Goal: Information Seeking & Learning: Learn about a topic

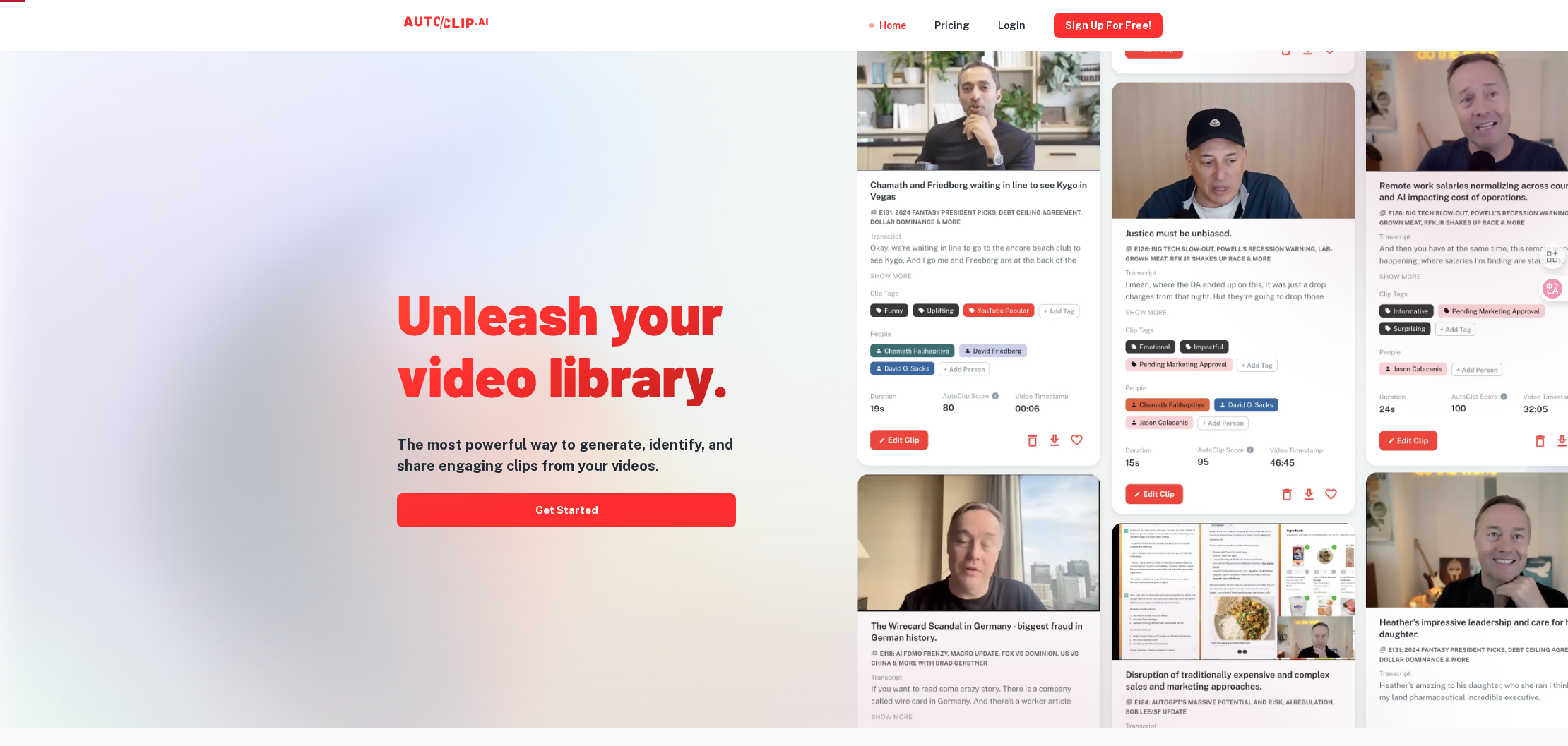
scroll to position [34, 0]
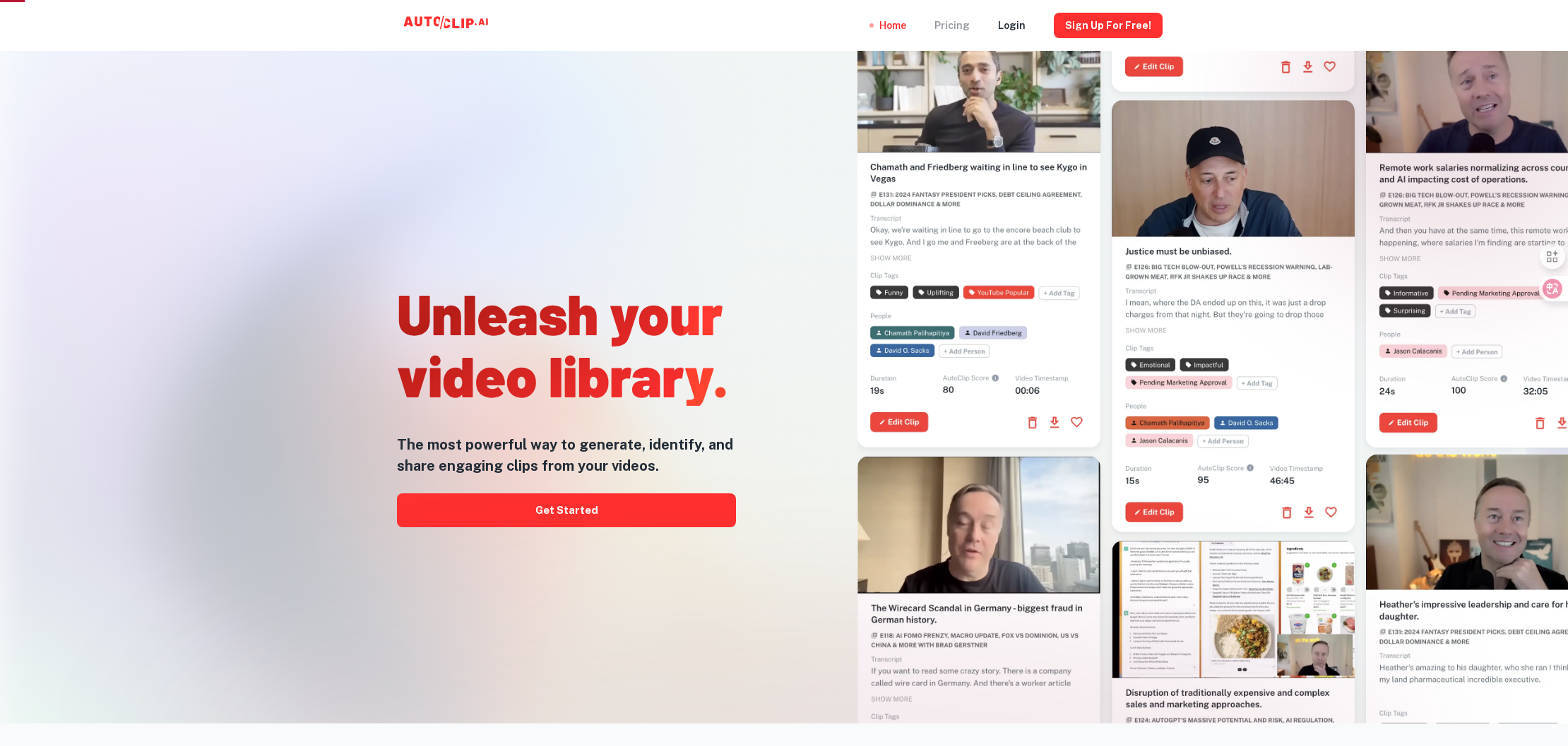
click at [961, 29] on div "Pricing" at bounding box center [952, 25] width 35 height 51
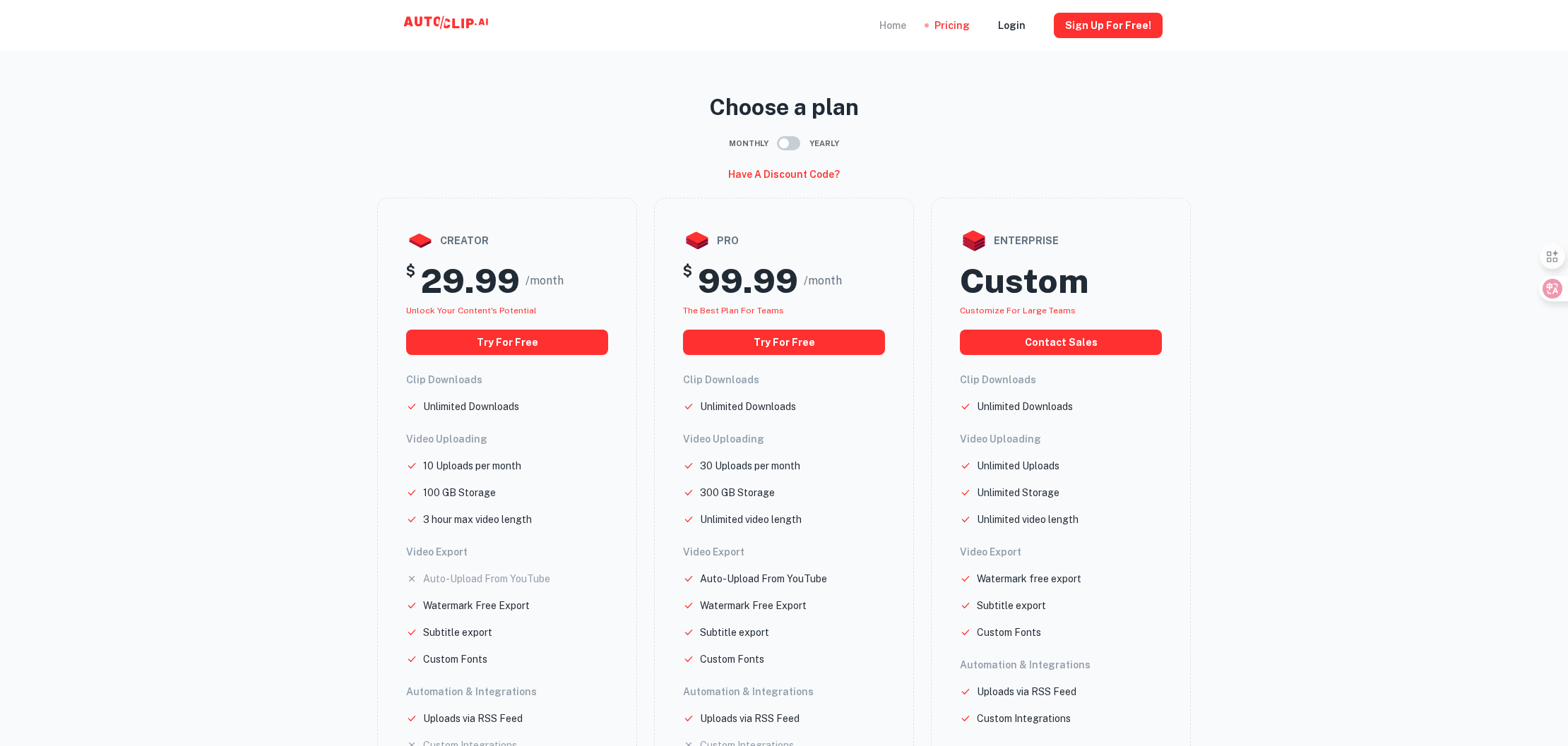
click at [901, 22] on div "Home" at bounding box center [893, 25] width 27 height 51
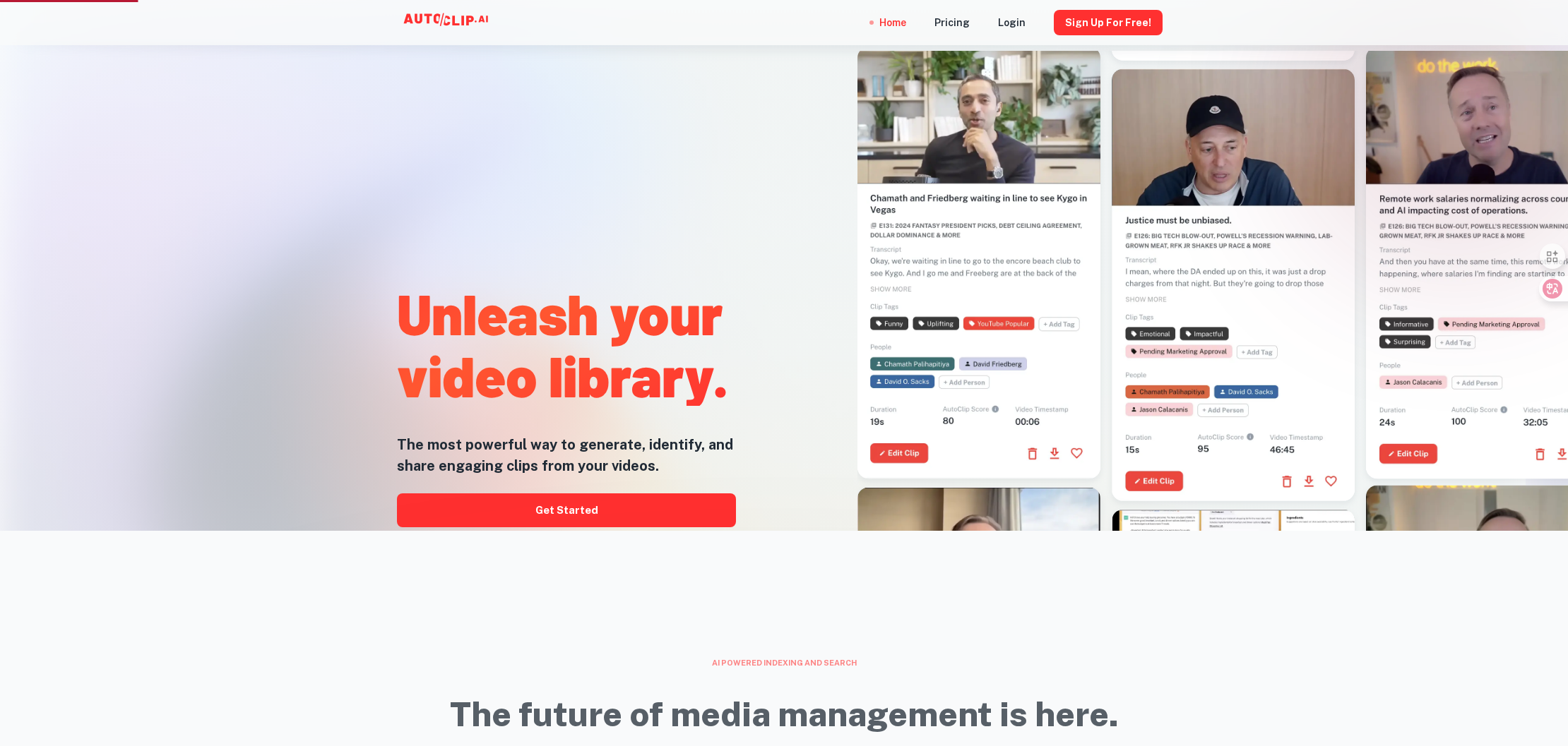
click at [637, 231] on div "Unleash your video library. The most powerful way to generate, identify, and sh…" at bounding box center [567, 401] width 339 height 746
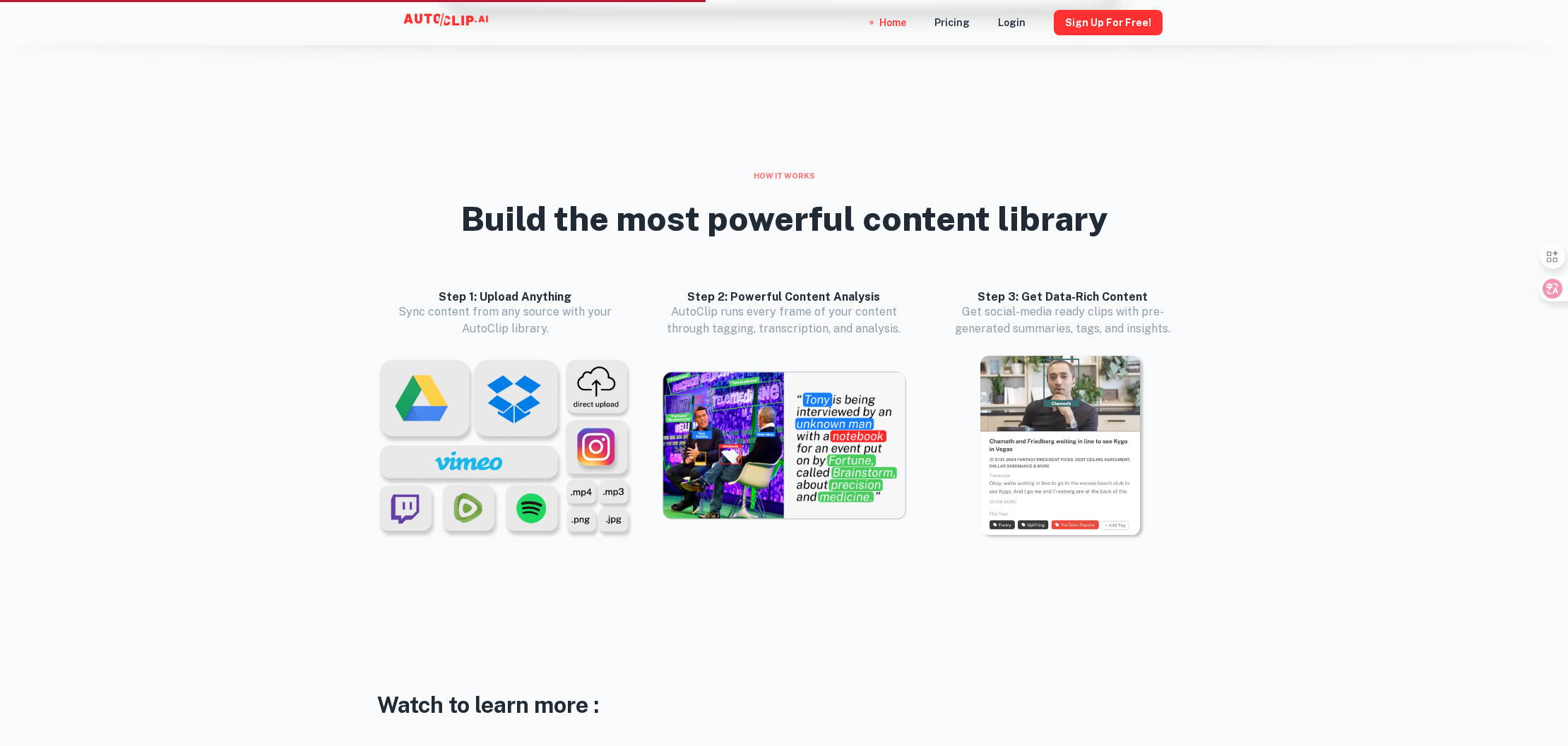
scroll to position [1410, 0]
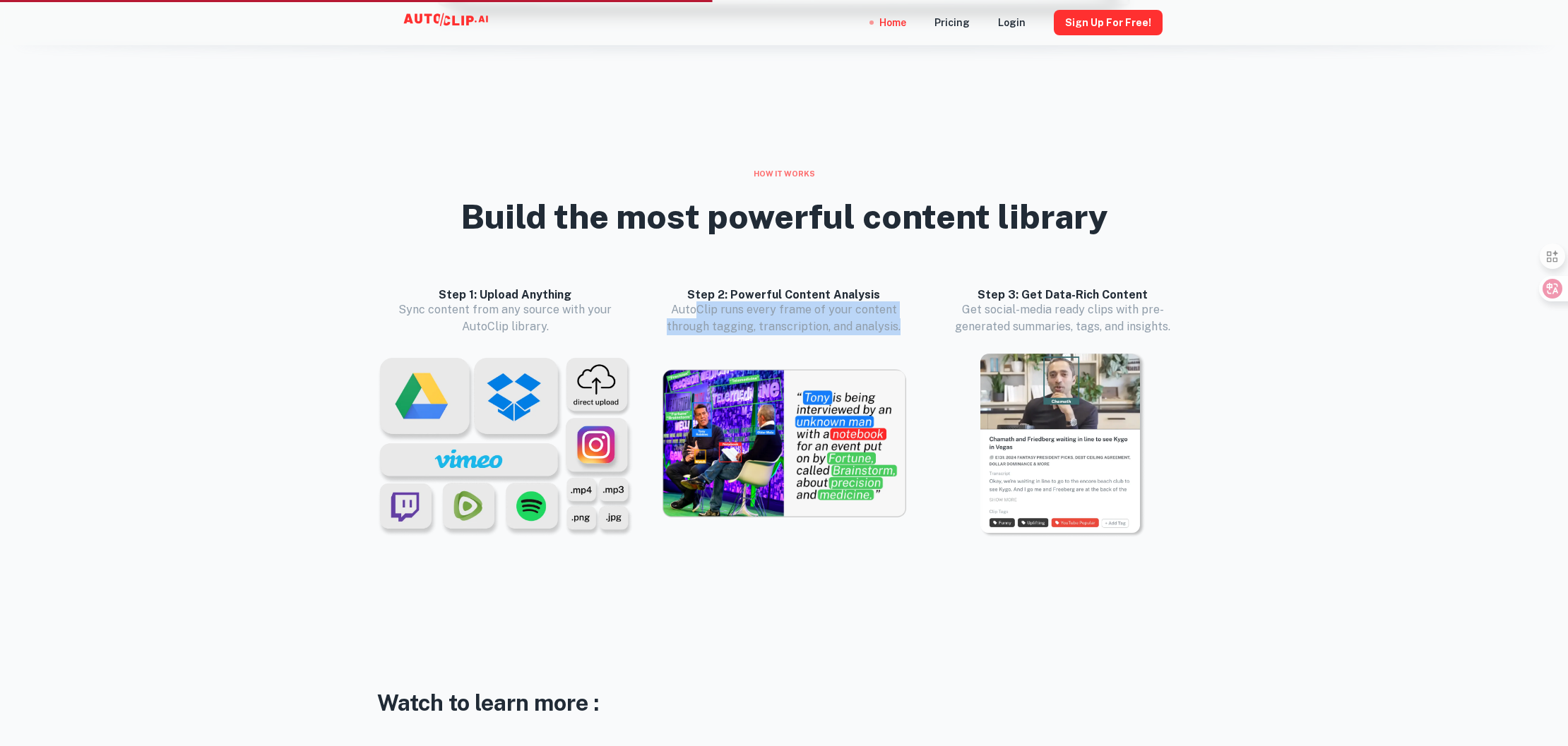
drag, startPoint x: 701, startPoint y: 306, endPoint x: 900, endPoint y: 323, distance: 199.7
click at [900, 323] on p "AutoClip runs every frame of your content through tagging, transcription, and a…" at bounding box center [784, 318] width 245 height 34
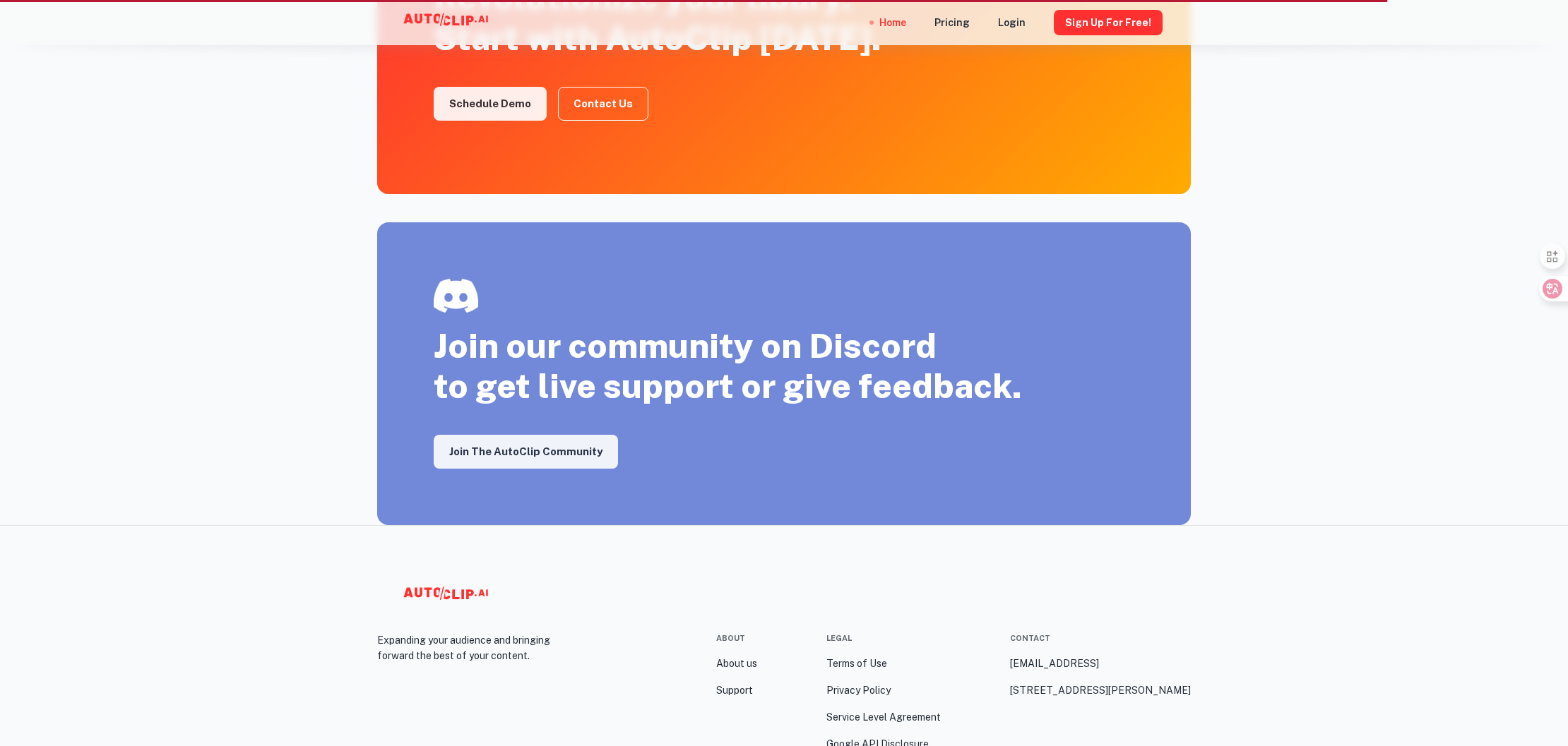
scroll to position [2359, 0]
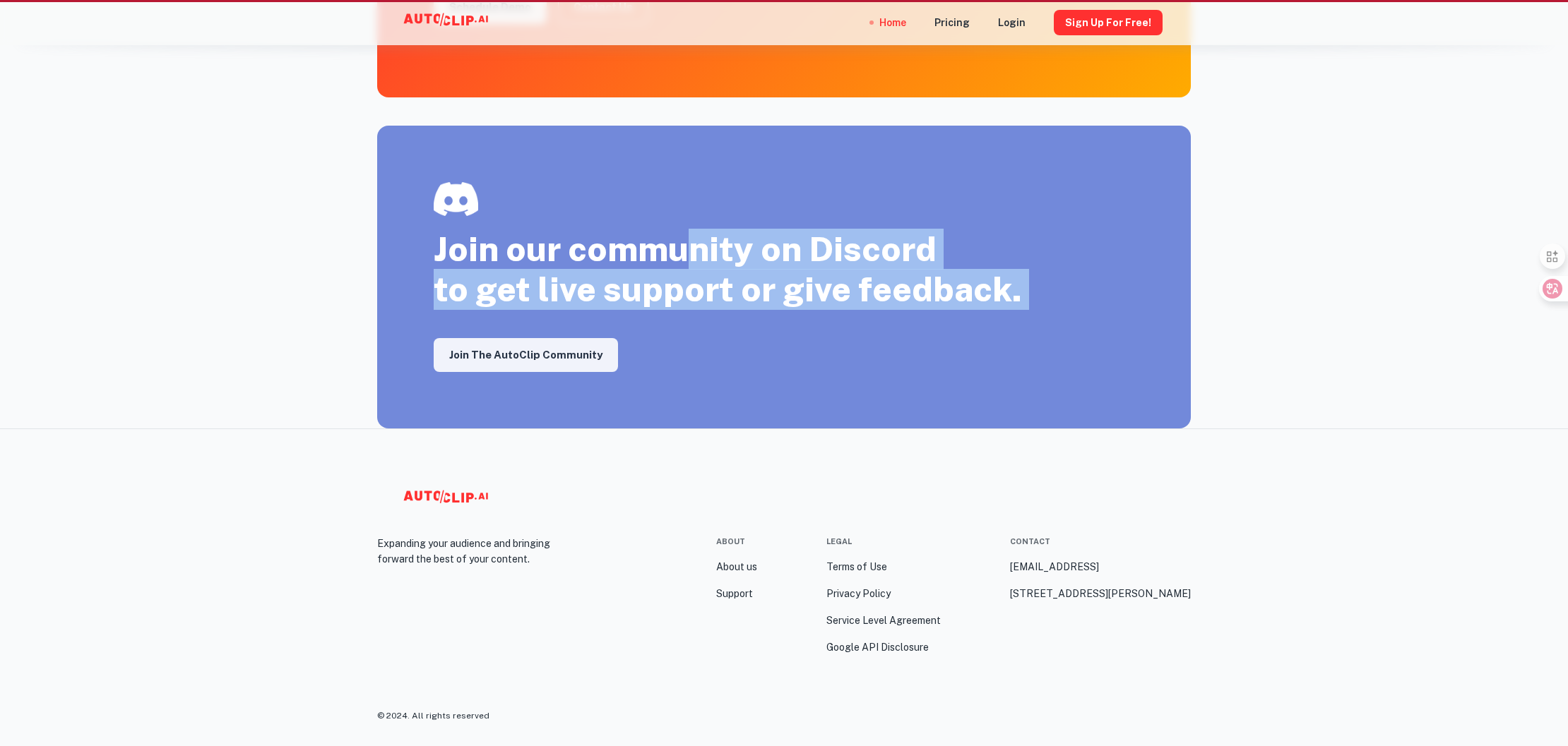
drag, startPoint x: 690, startPoint y: 242, endPoint x: 892, endPoint y: 333, distance: 221.6
click at [892, 333] on div "Join our community on Discord to get live support or give feedback. Join the Au…" at bounding box center [728, 278] width 588 height 190
